Goal: Browse casually: Explore the website without a specific task or goal

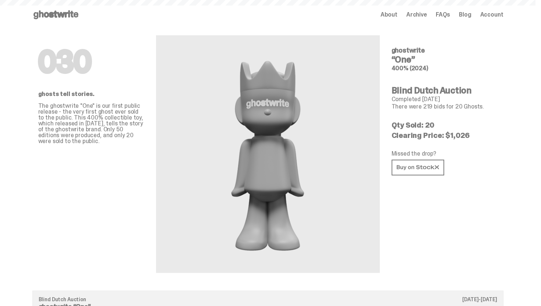
click at [394, 14] on span "About" at bounding box center [388, 15] width 17 height 6
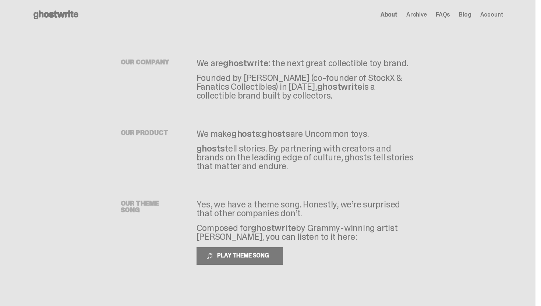
click at [426, 12] on span "Archive" at bounding box center [416, 15] width 21 height 6
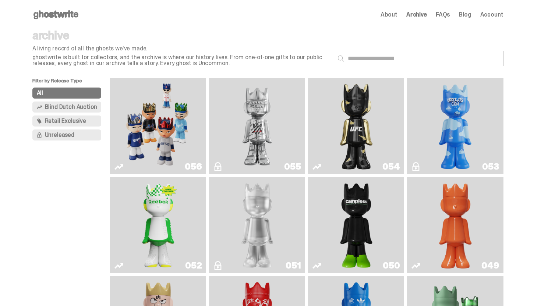
click at [69, 14] on use at bounding box center [55, 14] width 45 height 9
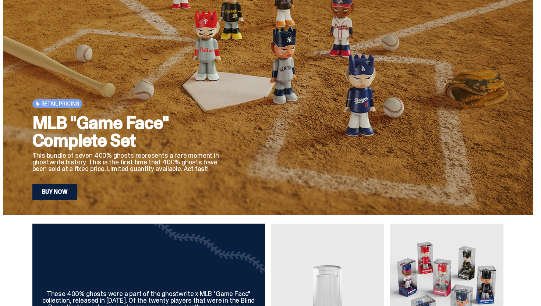
scroll to position [68, 0]
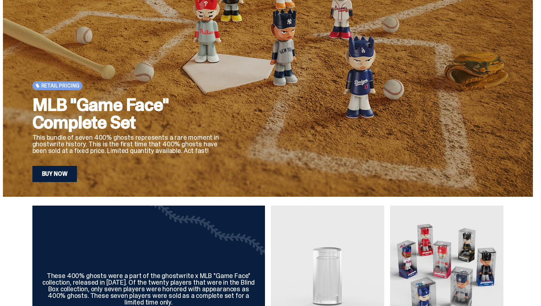
click at [56, 177] on link "Buy Now" at bounding box center [54, 174] width 45 height 16
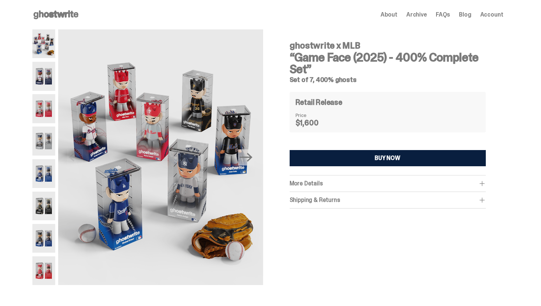
click at [366, 186] on div "More Details" at bounding box center [387, 183] width 196 height 7
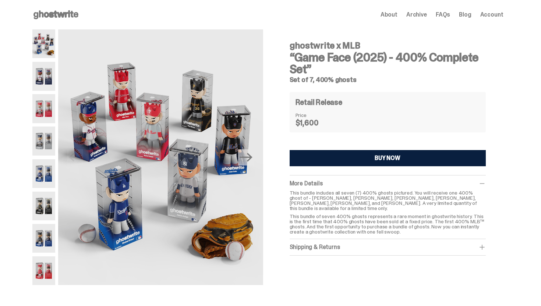
click at [388, 244] on div "Shipping & Returns" at bounding box center [387, 246] width 196 height 7
click at [36, 85] on img at bounding box center [43, 76] width 23 height 29
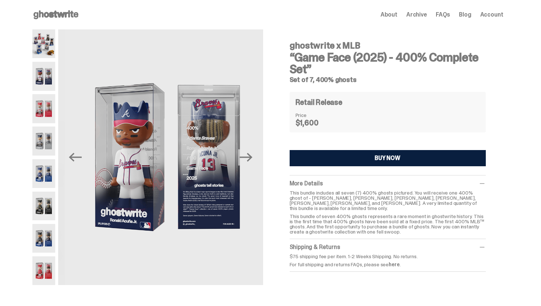
click at [48, 120] on img at bounding box center [43, 108] width 23 height 29
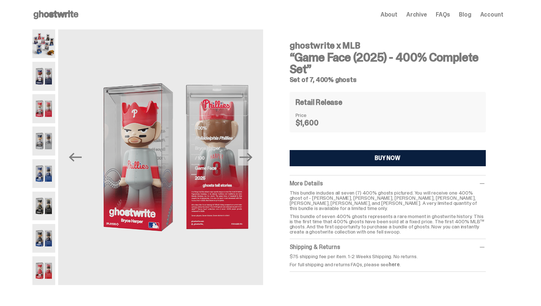
click at [49, 152] on img at bounding box center [43, 141] width 23 height 29
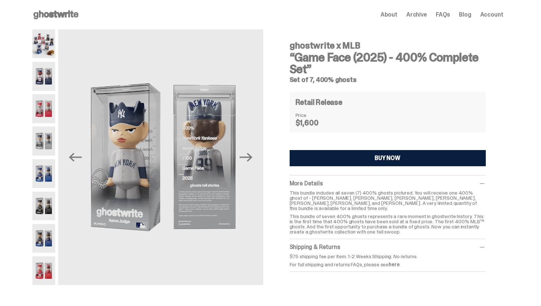
click at [58, 196] on div "Previous Next" at bounding box center [147, 157] width 231 height 256
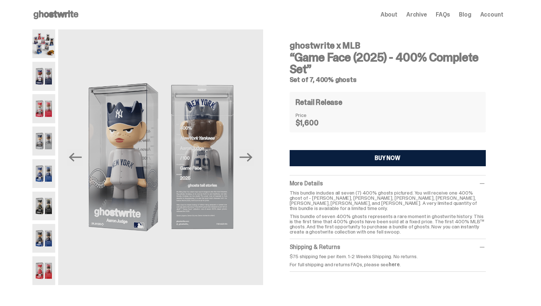
click at [50, 198] on img at bounding box center [43, 206] width 23 height 29
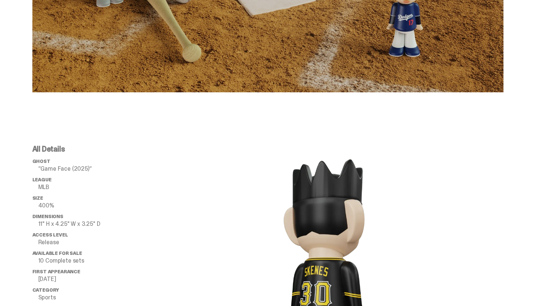
scroll to position [688, 0]
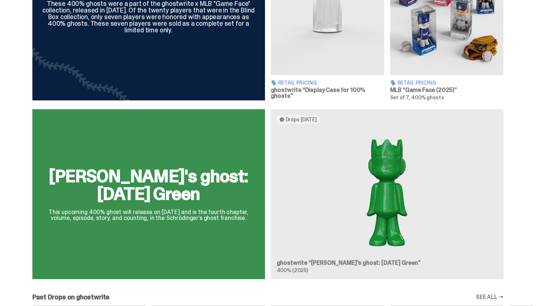
scroll to position [376, 0]
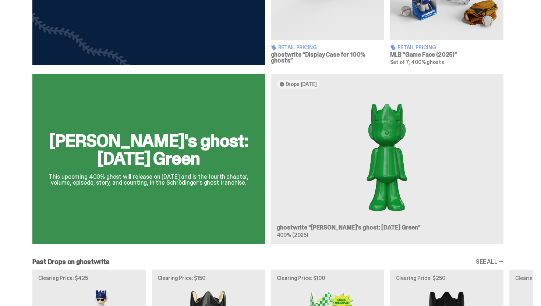
click at [322, 204] on div "[PERSON_NAME]'s ghost: [DATE] Green This upcoming 400% ghost will release on [D…" at bounding box center [268, 162] width 530 height 176
click at [385, 176] on div "[PERSON_NAME]'s ghost: [DATE] Green This upcoming 400% ghost will release on [D…" at bounding box center [268, 162] width 530 height 176
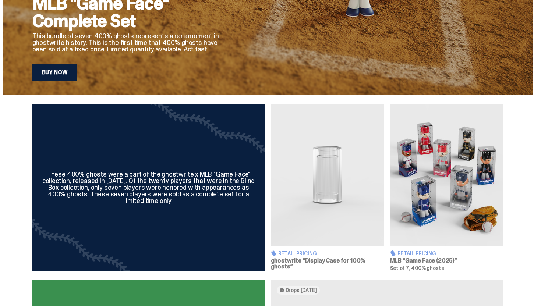
scroll to position [0, 0]
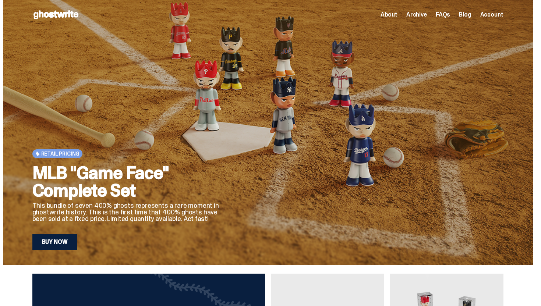
click at [425, 19] on div "About Archive FAQs Blog Account" at bounding box center [441, 14] width 123 height 9
click at [425, 12] on span "Archive" at bounding box center [416, 15] width 21 height 6
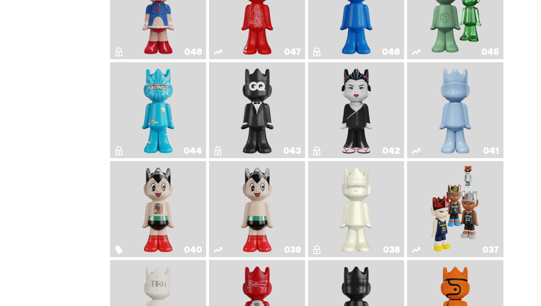
scroll to position [317, 0]
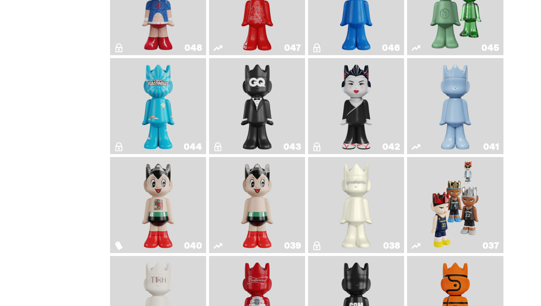
click at [487, 90] on link "041" at bounding box center [454, 106] width 87 height 90
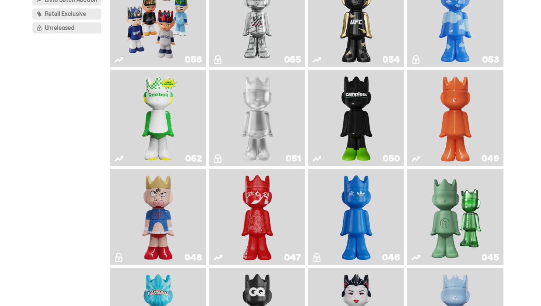
click at [443, 111] on img "Schrödinger's ghost: Orange Vibe" at bounding box center [454, 118] width 39 height 90
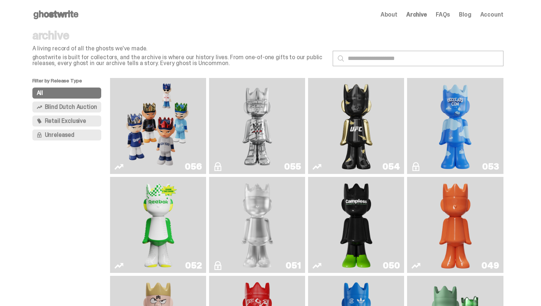
click at [376, 111] on img "Ruby" at bounding box center [356, 126] width 39 height 90
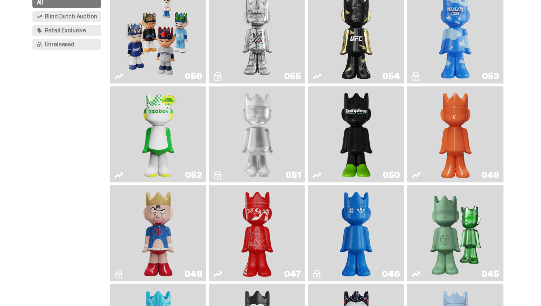
scroll to position [94, 0]
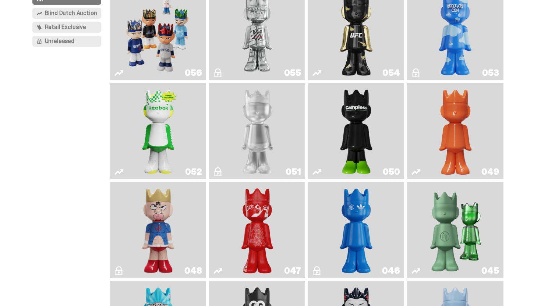
click at [352, 152] on img "Campless" at bounding box center [356, 131] width 39 height 90
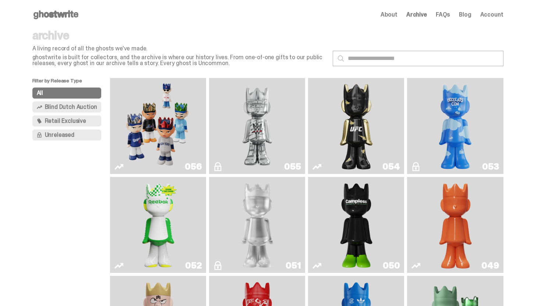
click at [70, 19] on icon at bounding box center [55, 15] width 47 height 12
